Goal: Transaction & Acquisition: Purchase product/service

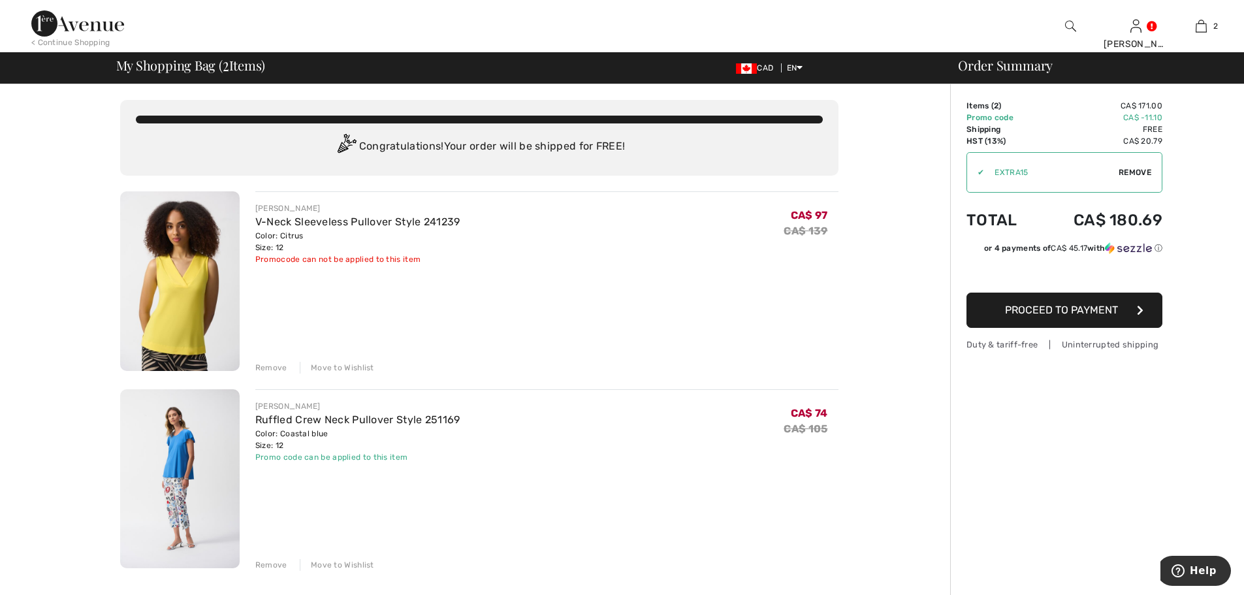
click at [175, 442] on img at bounding box center [179, 479] width 119 height 180
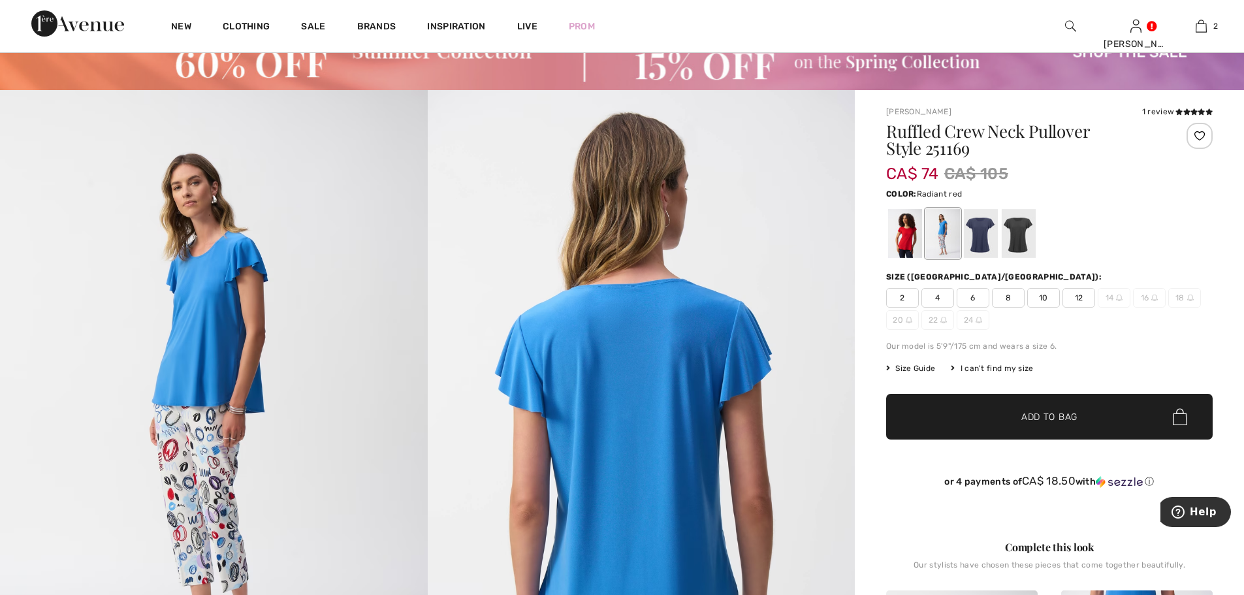
click at [902, 235] on div at bounding box center [905, 233] width 34 height 49
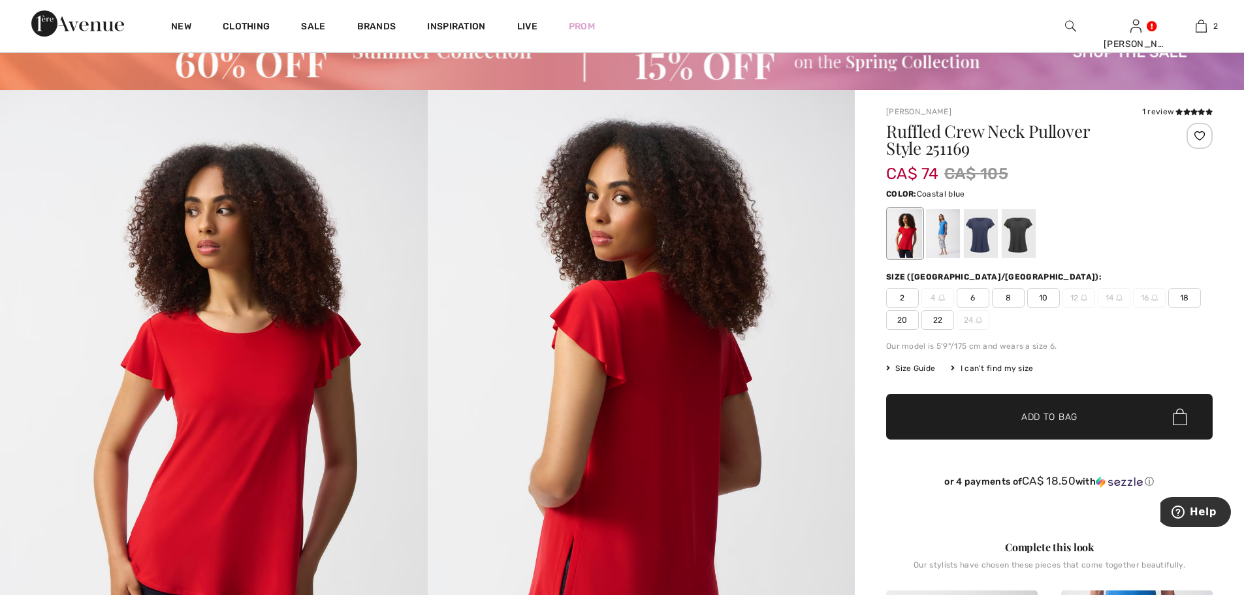
click at [941, 234] on div at bounding box center [943, 233] width 34 height 49
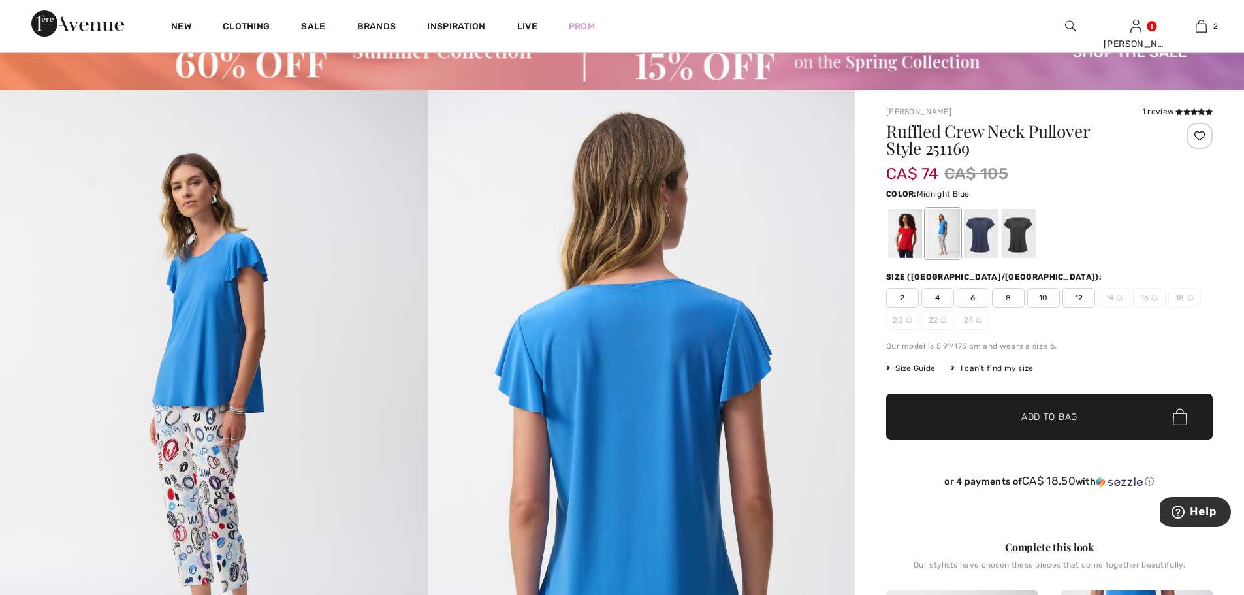
click at [979, 234] on div at bounding box center [981, 233] width 34 height 49
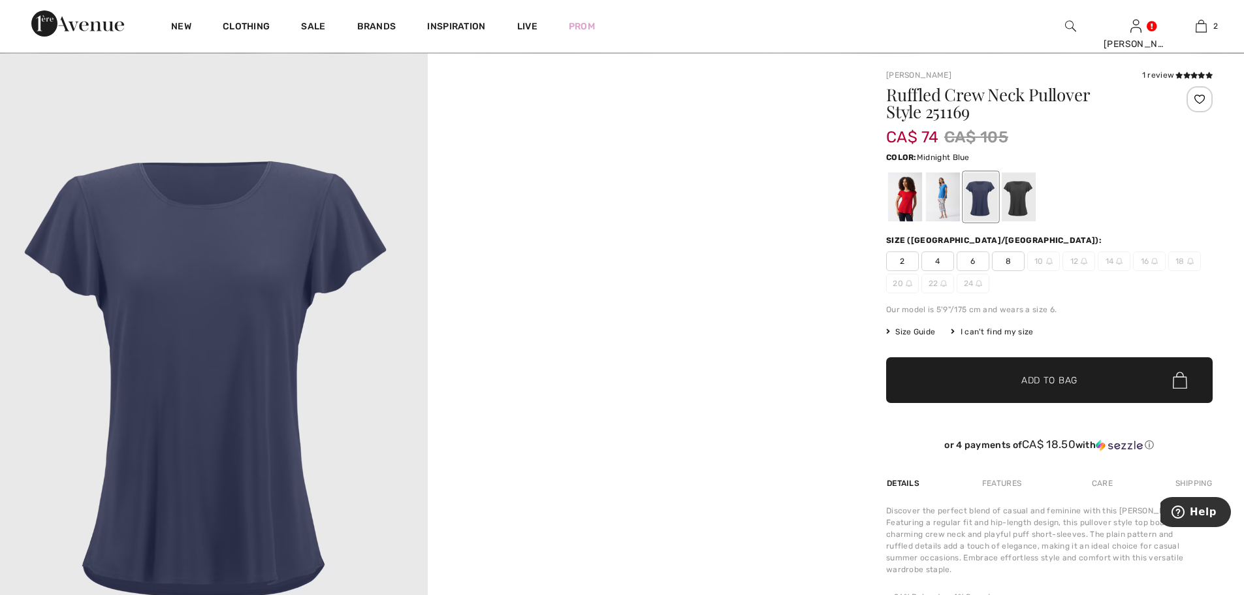
scroll to position [131, 0]
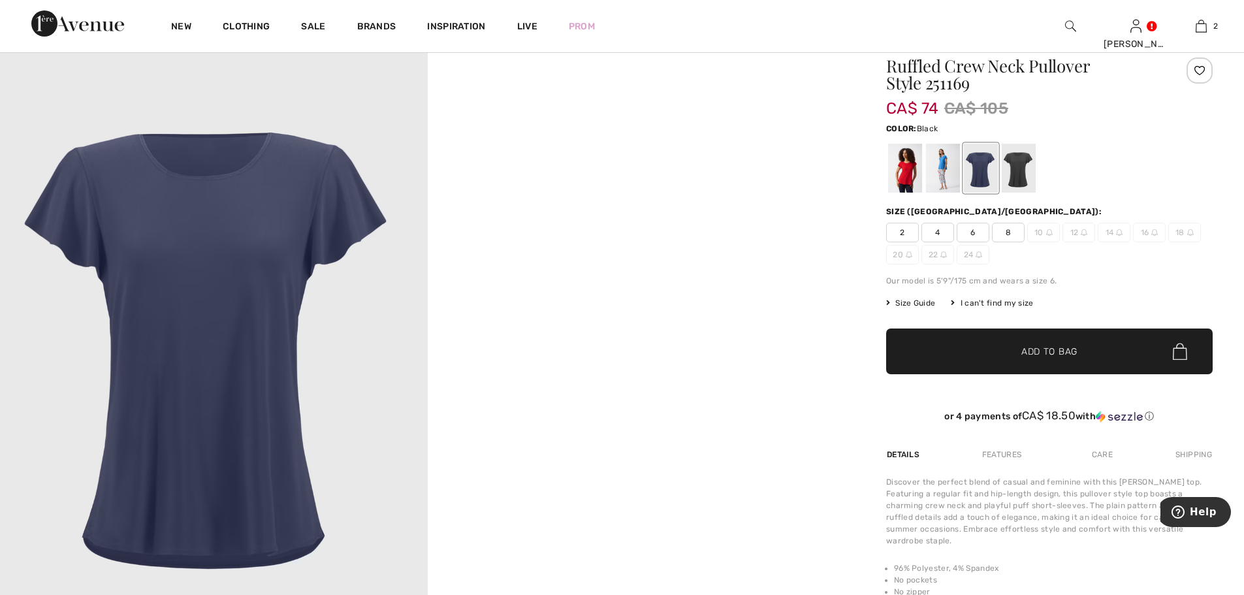
click at [1018, 172] on div at bounding box center [1018, 168] width 34 height 49
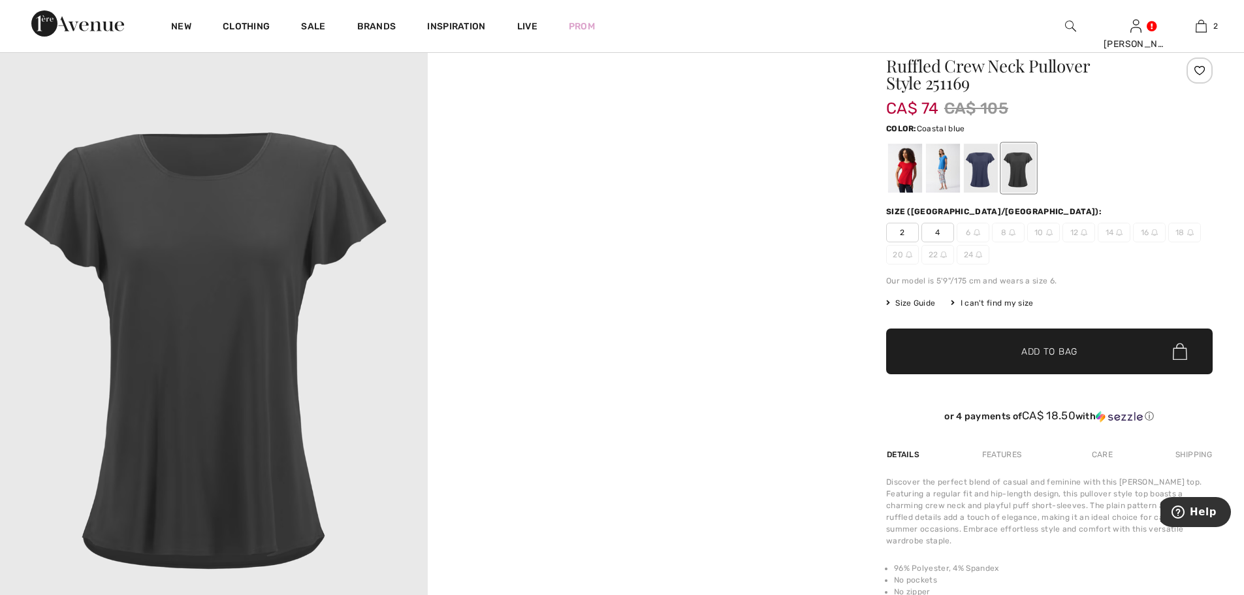
click at [942, 172] on div at bounding box center [943, 168] width 34 height 49
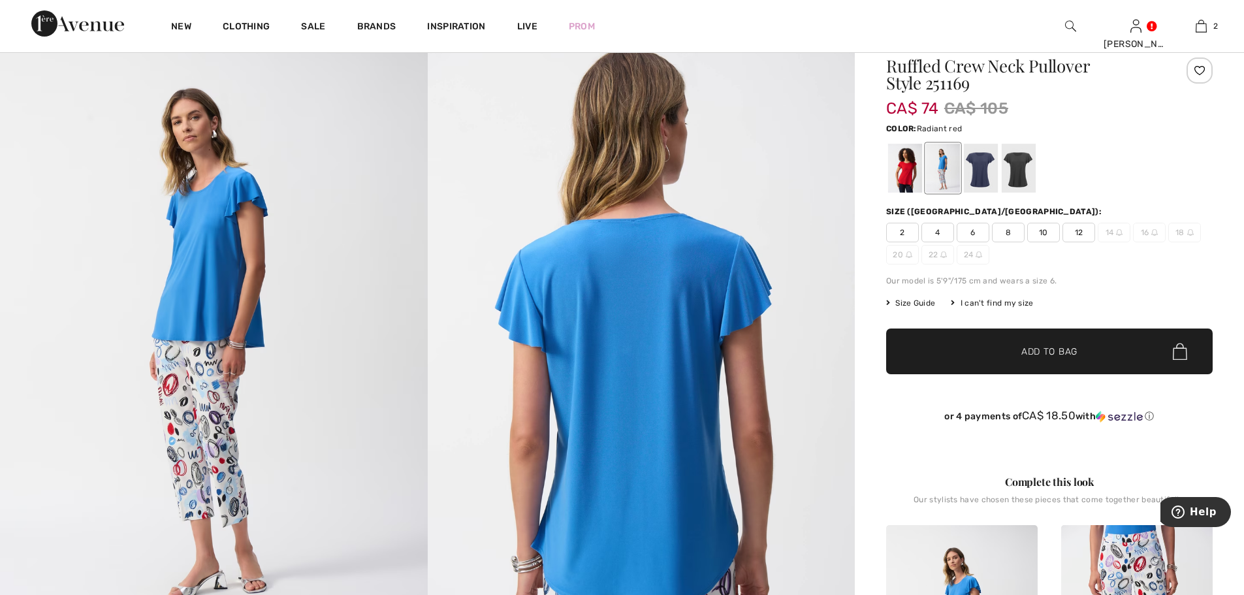
click at [901, 170] on div at bounding box center [905, 168] width 34 height 49
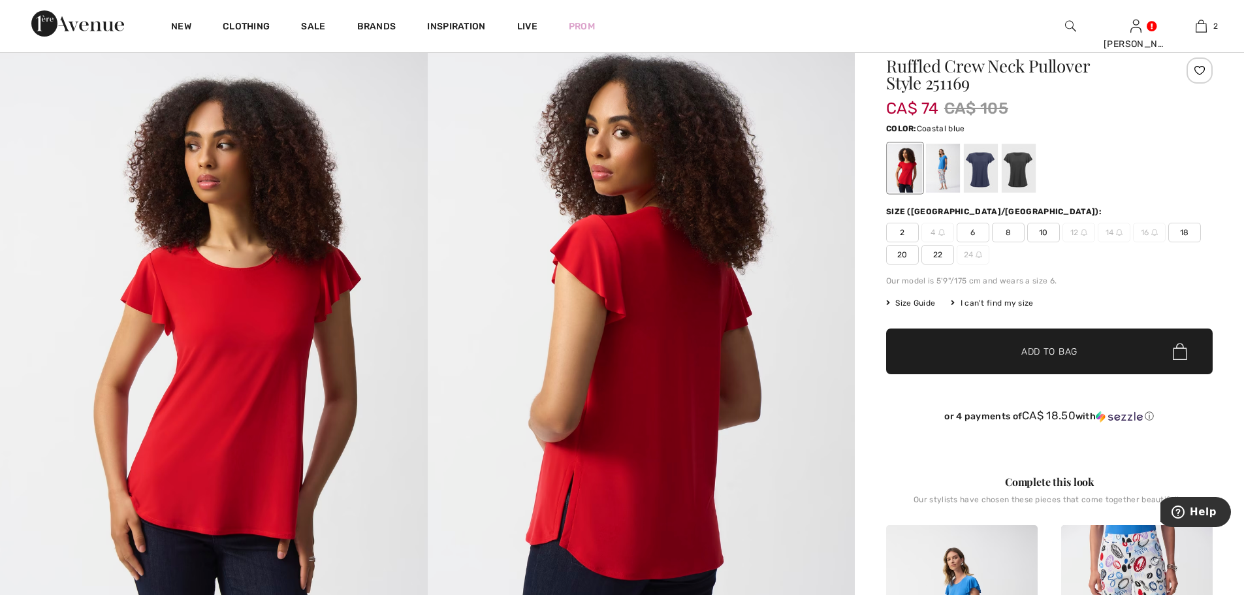
click at [942, 168] on div at bounding box center [943, 168] width 34 height 49
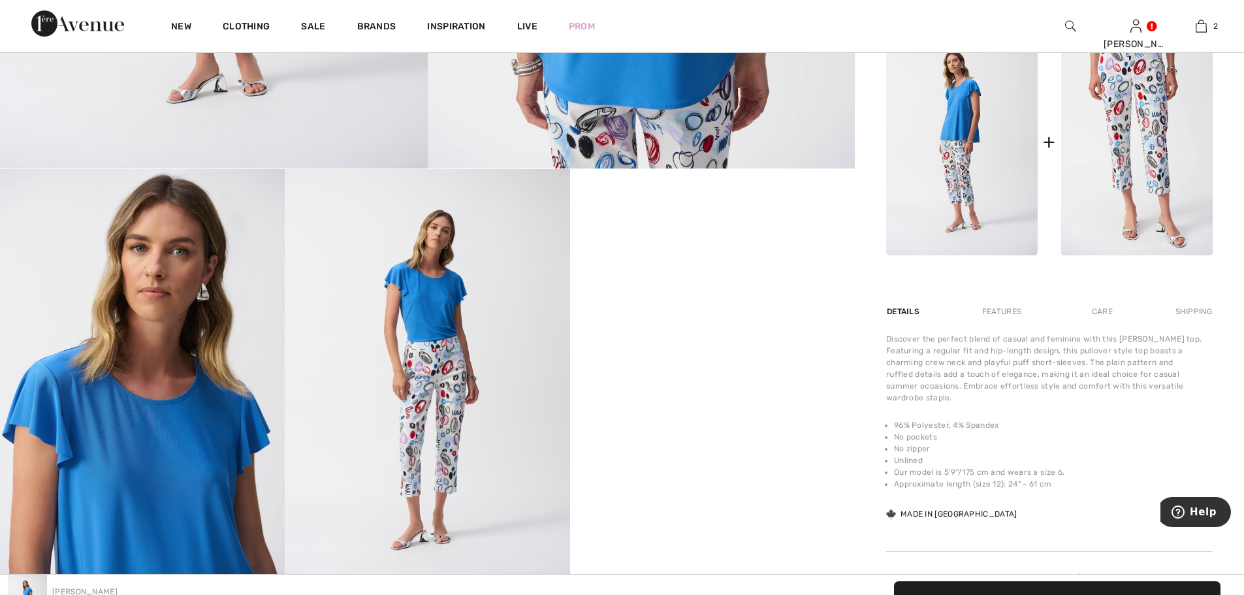
scroll to position [653, 0]
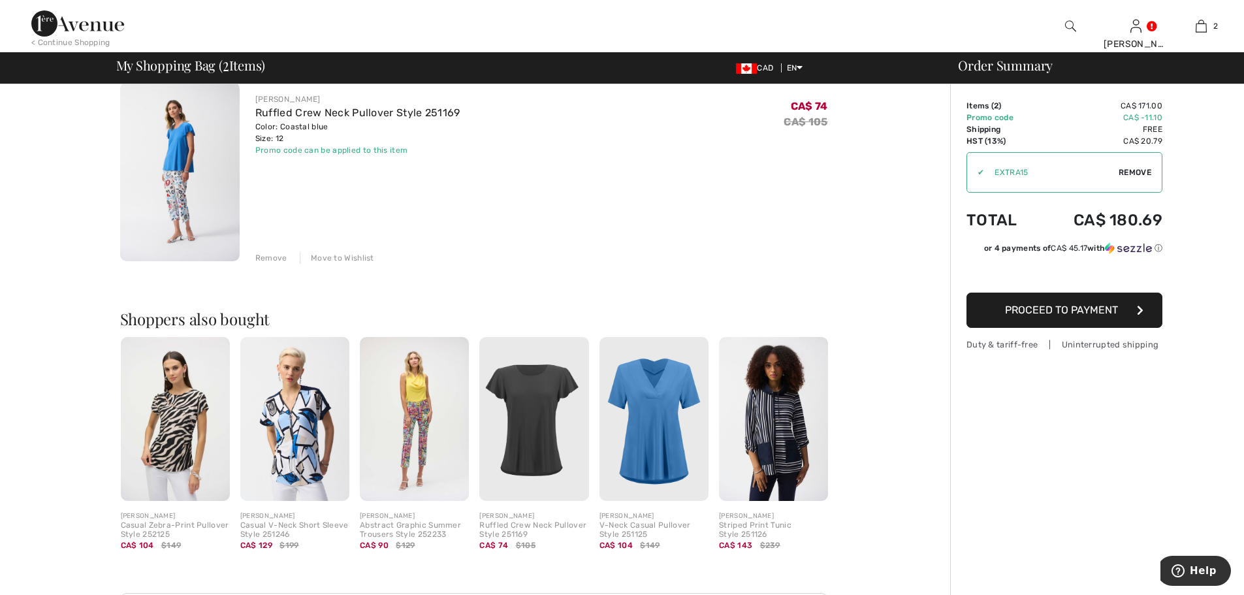
scroll to position [326, 0]
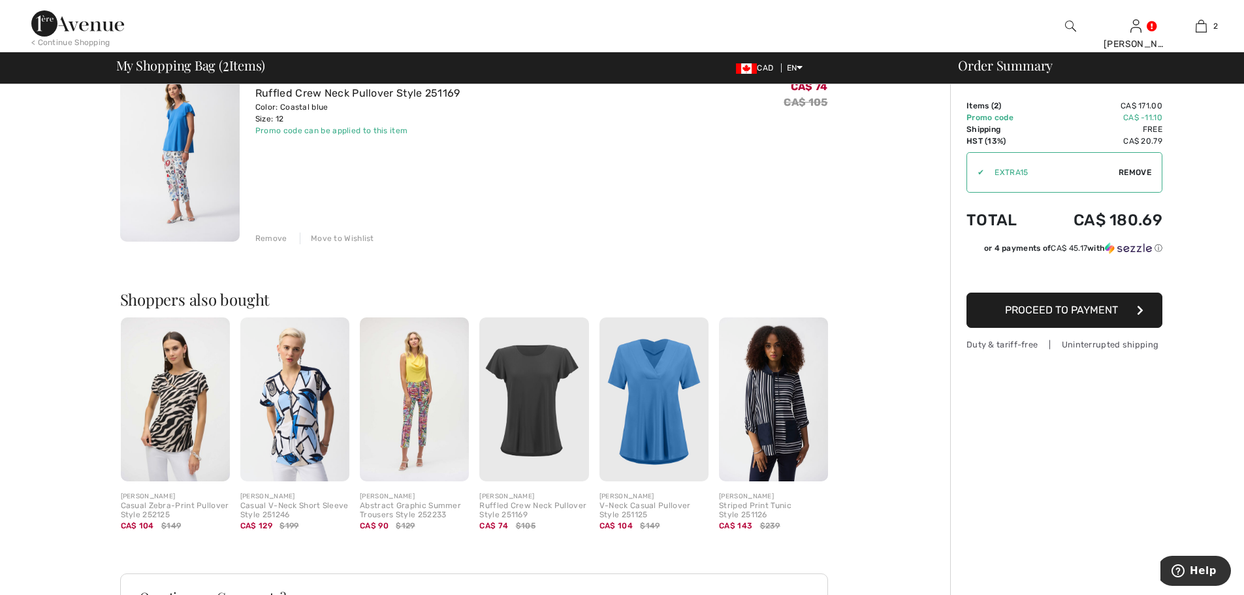
click at [171, 409] on img at bounding box center [175, 399] width 109 height 164
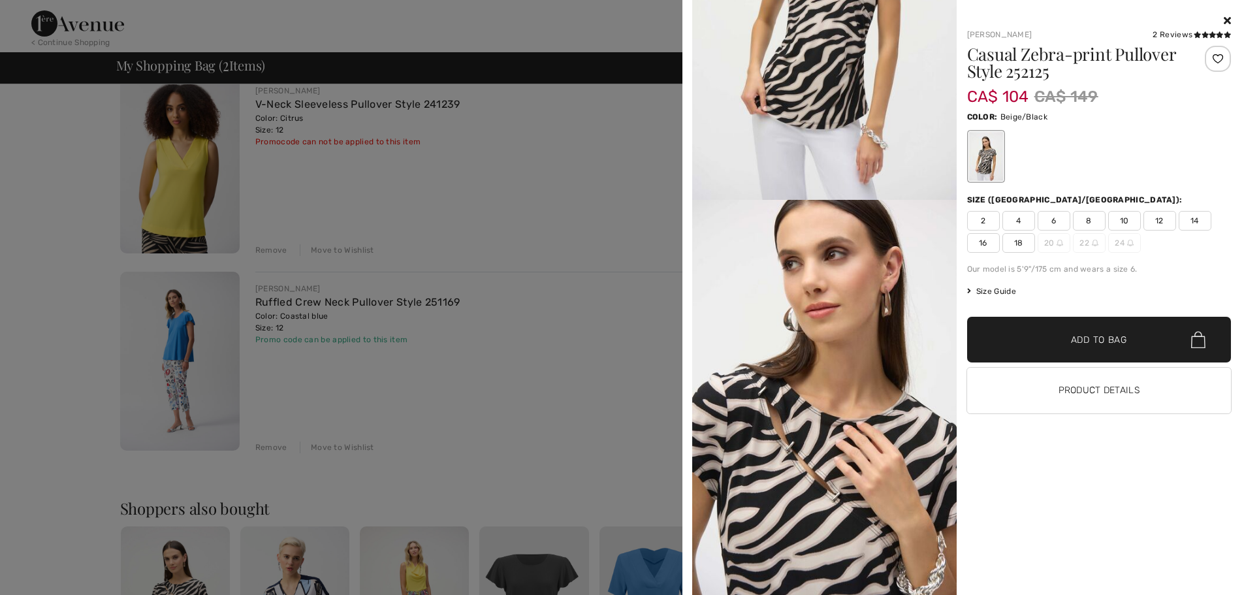
scroll to position [196, 0]
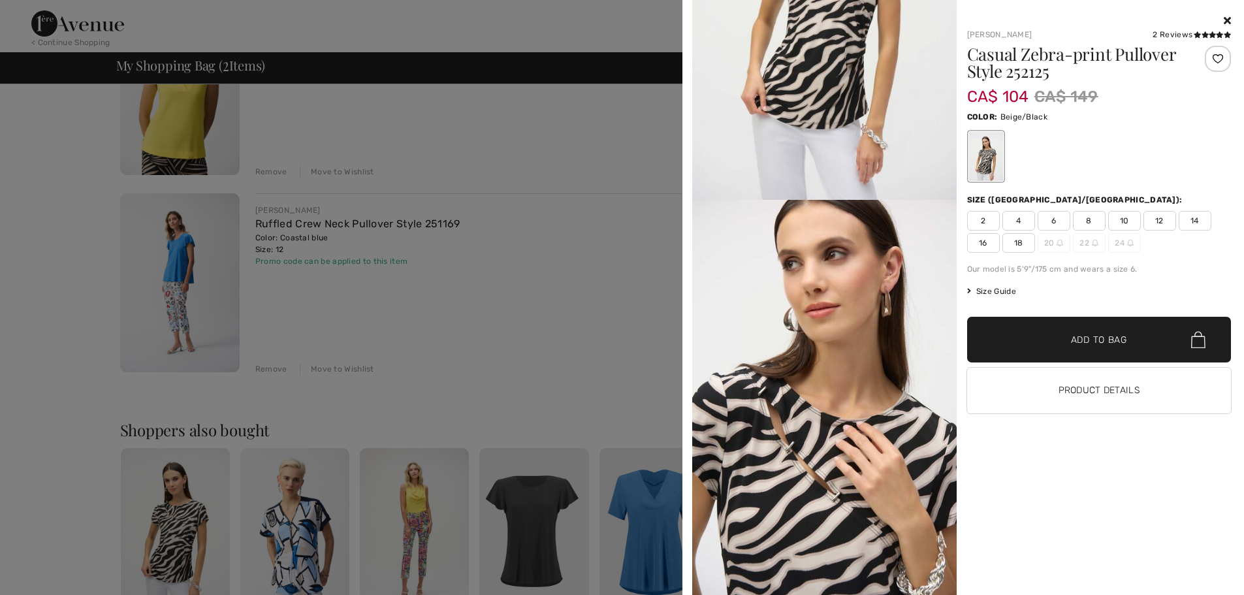
click at [181, 111] on div at bounding box center [622, 297] width 1244 height 595
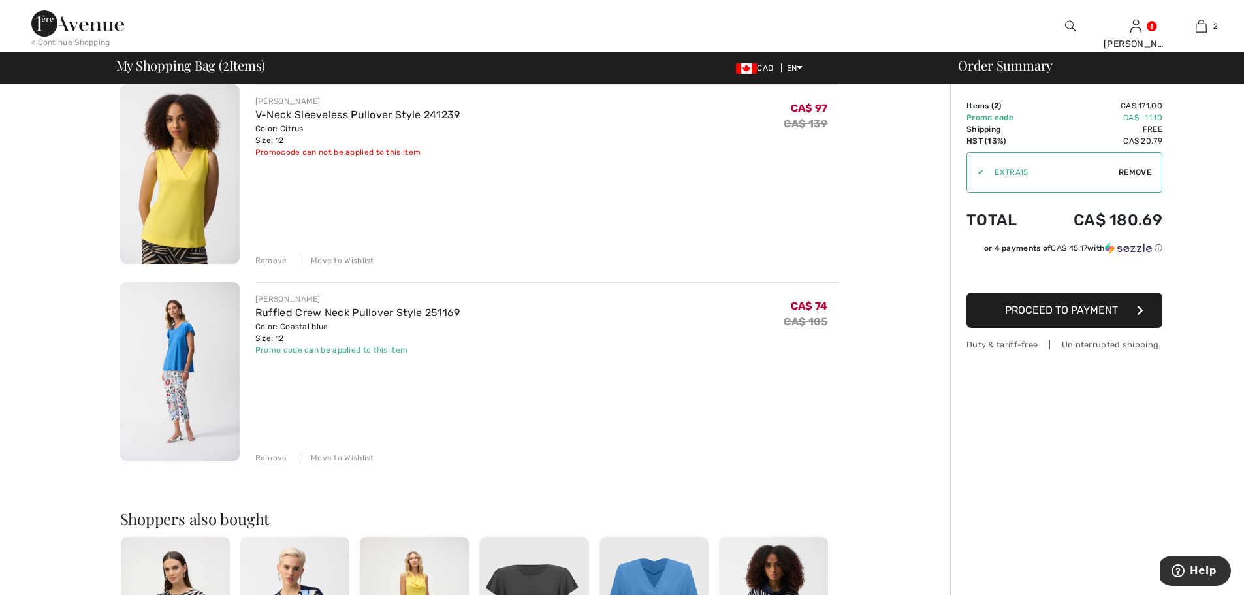
scroll to position [0, 0]
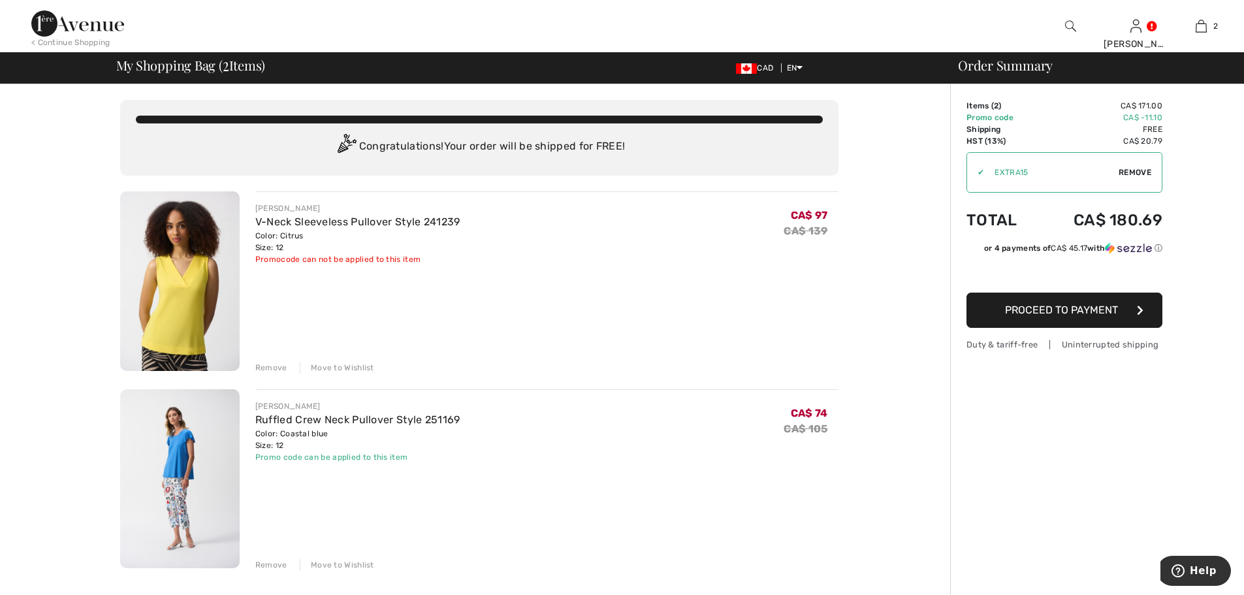
click at [183, 295] on img at bounding box center [179, 281] width 119 height 180
